Goal: Information Seeking & Learning: Learn about a topic

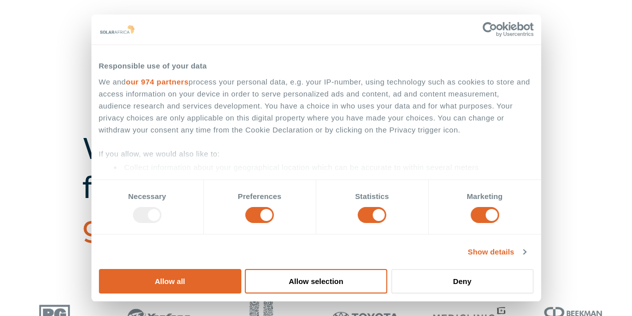
scroll to position [250, 0]
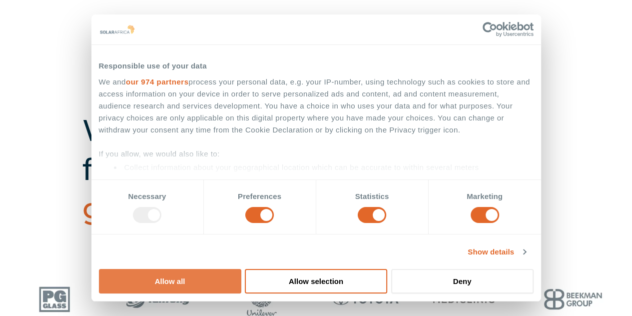
click at [241, 269] on button "Allow all" at bounding box center [170, 281] width 142 height 24
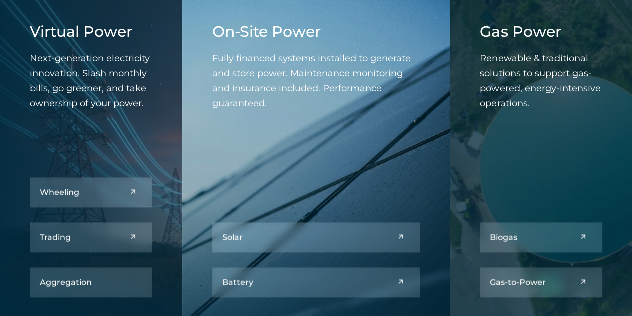
scroll to position [1099, 0]
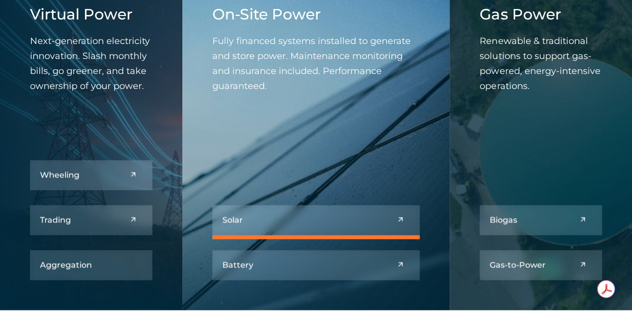
click at [324, 224] on link at bounding box center [316, 220] width 208 height 30
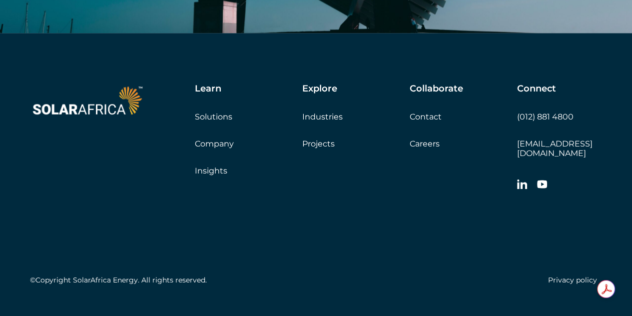
scroll to position [4742, 0]
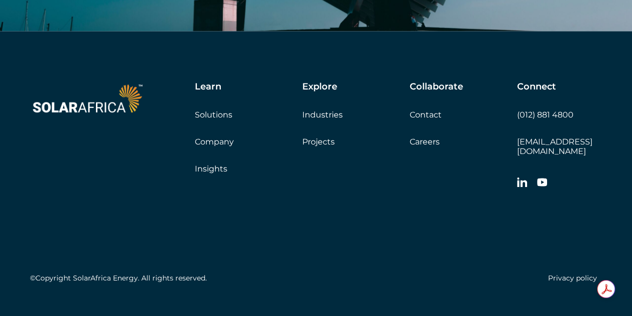
click at [210, 137] on link "Company" at bounding box center [214, 141] width 39 height 9
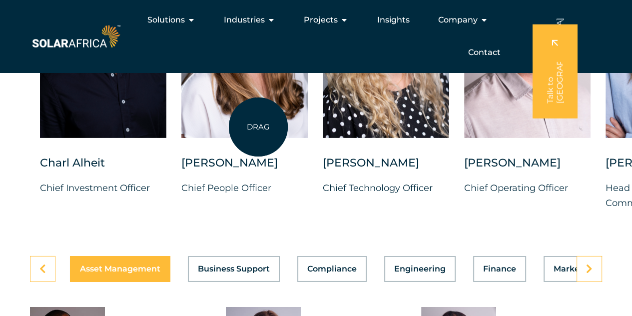
scroll to position [2598, 0]
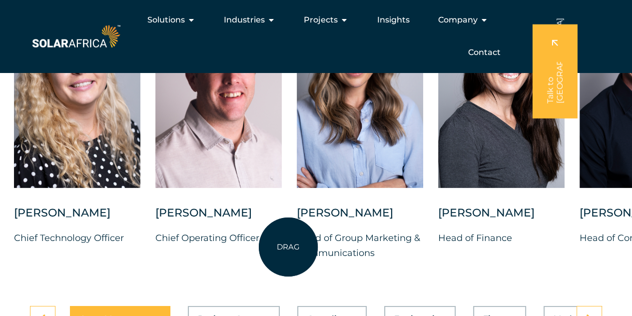
drag, startPoint x: 597, startPoint y: 182, endPoint x: 288, endPoint y: 247, distance: 315.5
click at [288, 247] on div "Charl Alheit Chief Investment Officer Candice Seggie Chief People Officer Suné …" at bounding box center [296, 132] width 1211 height 287
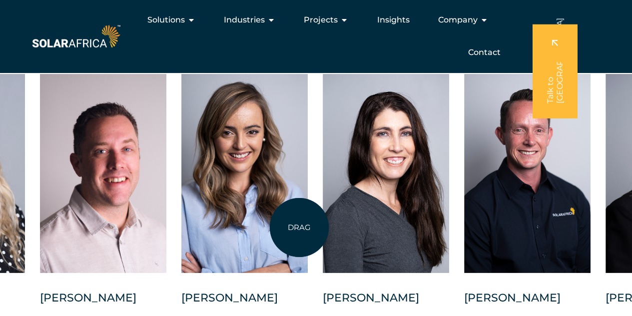
scroll to position [2498, 0]
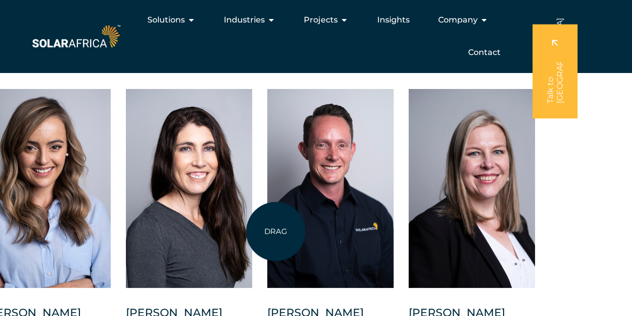
drag, startPoint x: 553, startPoint y: 244, endPoint x: 276, endPoint y: 231, distance: 277.1
click at [276, 231] on div at bounding box center [330, 188] width 126 height 199
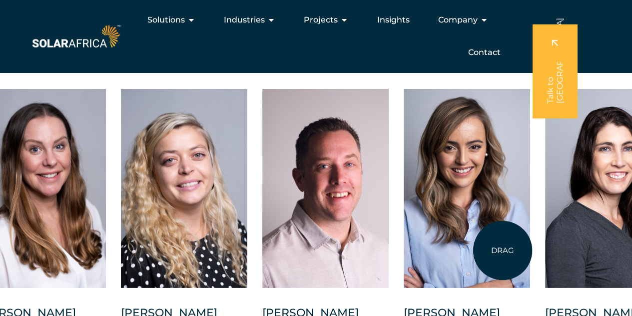
drag, startPoint x: 147, startPoint y: 230, endPoint x: 518, endPoint y: 250, distance: 370.7
click at [518, 250] on div at bounding box center [467, 188] width 126 height 199
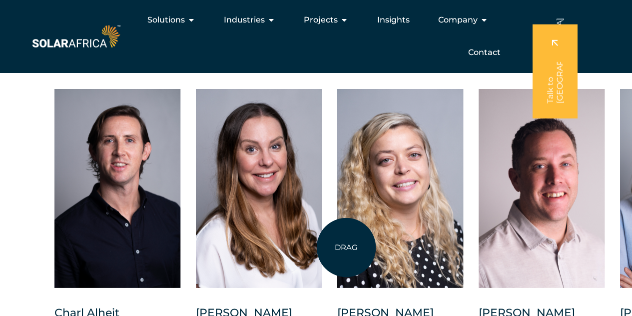
drag, startPoint x: 190, startPoint y: 245, endPoint x: 346, endPoint y: 247, distance: 156.4
click at [346, 247] on div at bounding box center [400, 188] width 126 height 199
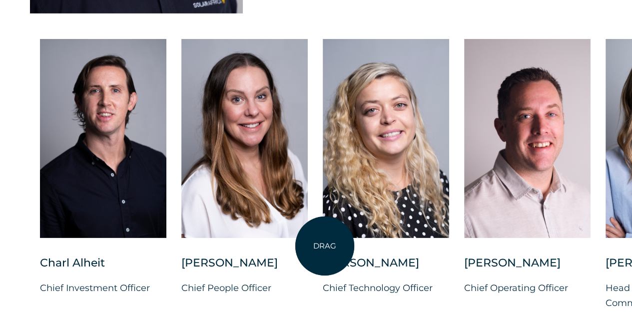
scroll to position [2598, 0]
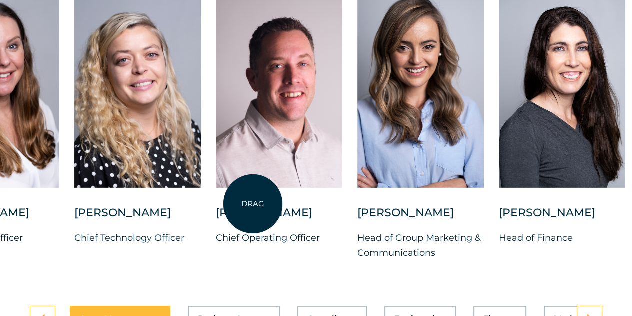
drag, startPoint x: 501, startPoint y: 194, endPoint x: 253, endPoint y: 204, distance: 248.5
click at [253, 188] on div at bounding box center [279, 88] width 126 height 199
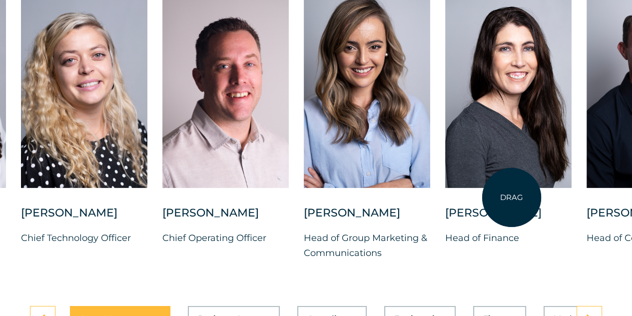
drag, startPoint x: 507, startPoint y: 189, endPoint x: 525, endPoint y: 197, distance: 19.2
click at [525, 188] on div at bounding box center [508, 88] width 126 height 199
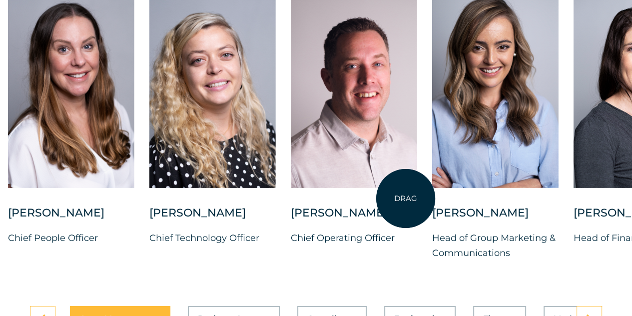
drag, startPoint x: 296, startPoint y: 200, endPoint x: 421, endPoint y: 198, distance: 124.9
click at [417, 188] on div at bounding box center [354, 88] width 126 height 199
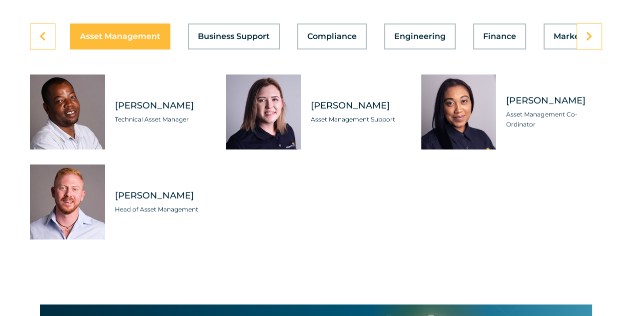
scroll to position [2898, 0]
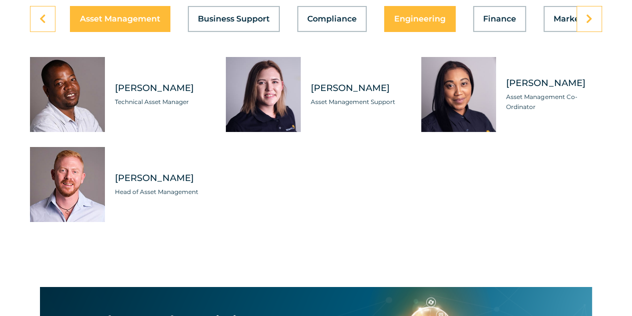
click at [408, 32] on button "Engineering" at bounding box center [419, 19] width 71 height 26
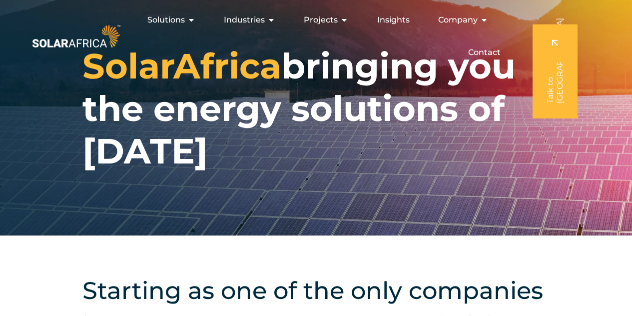
scroll to position [0, 0]
